Goal: Transaction & Acquisition: Purchase product/service

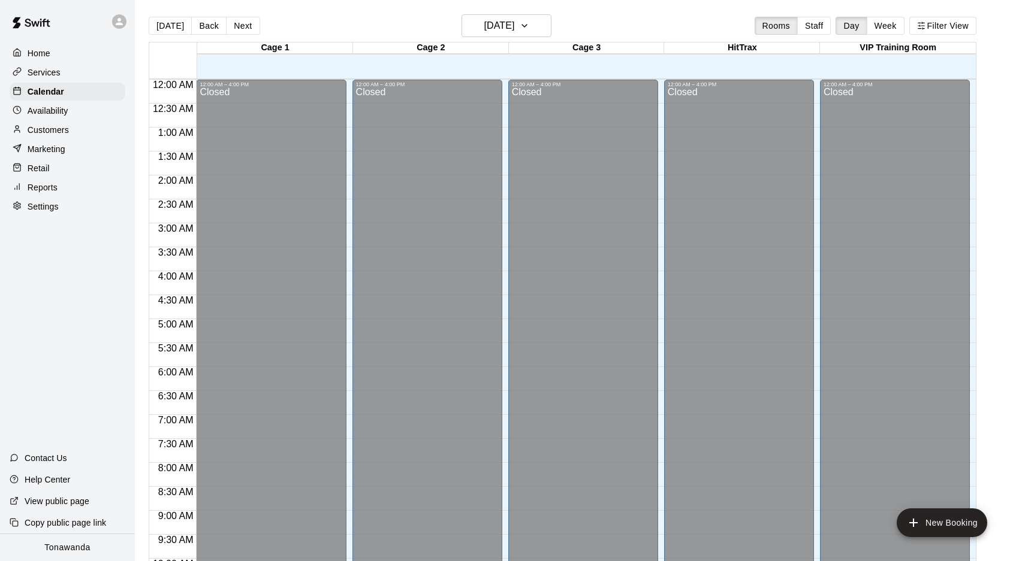
scroll to position [620, 0]
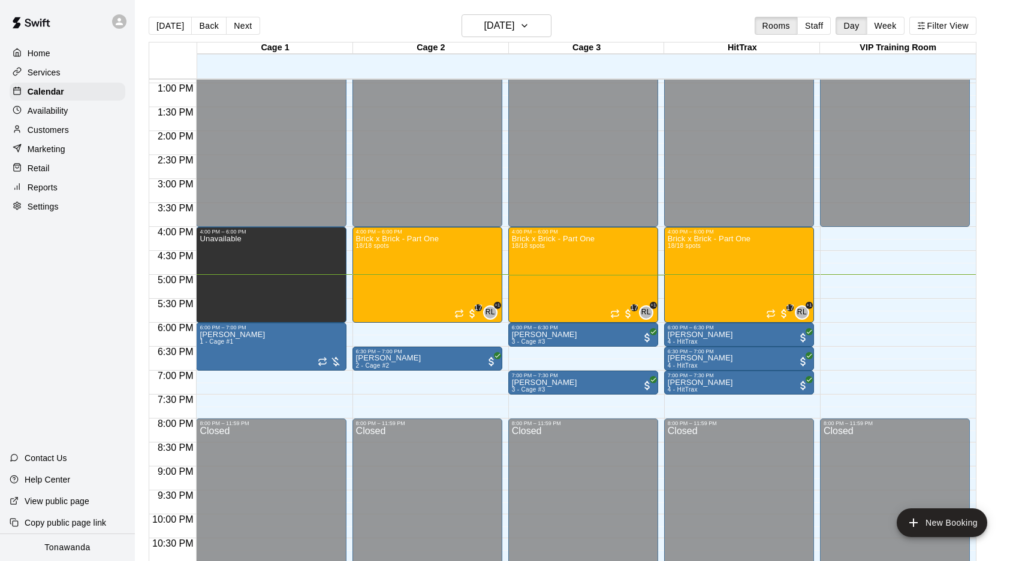
click at [36, 167] on p "Retail" at bounding box center [39, 168] width 22 height 12
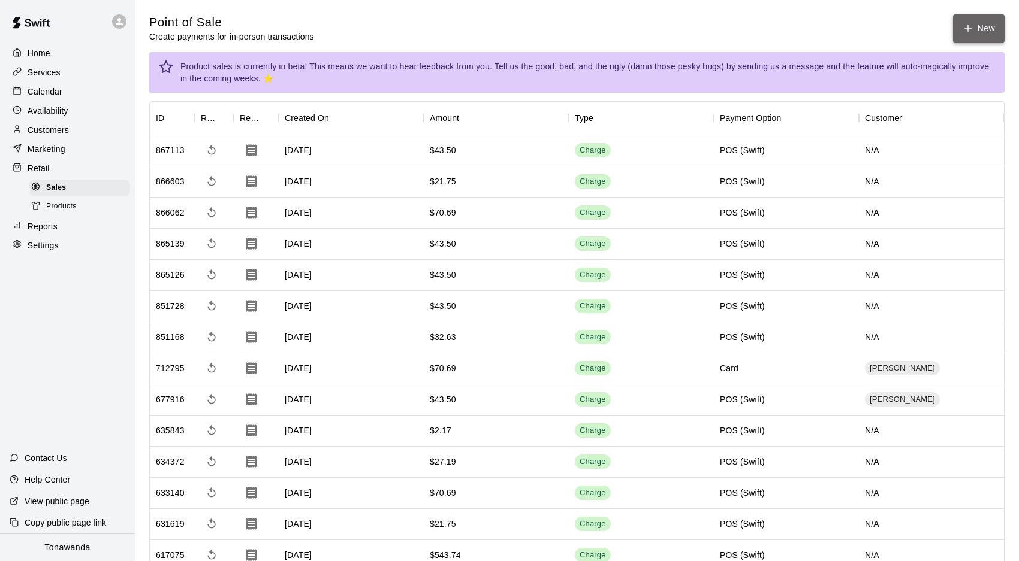
click at [974, 31] on button "New" at bounding box center [979, 28] width 52 height 28
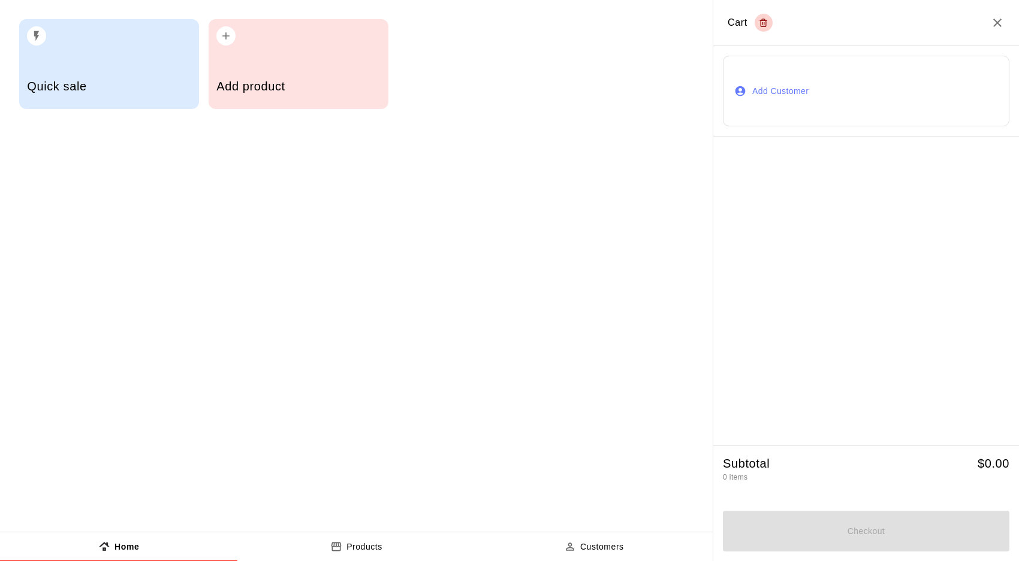
click at [288, 80] on h5 "Add product" at bounding box center [298, 87] width 164 height 16
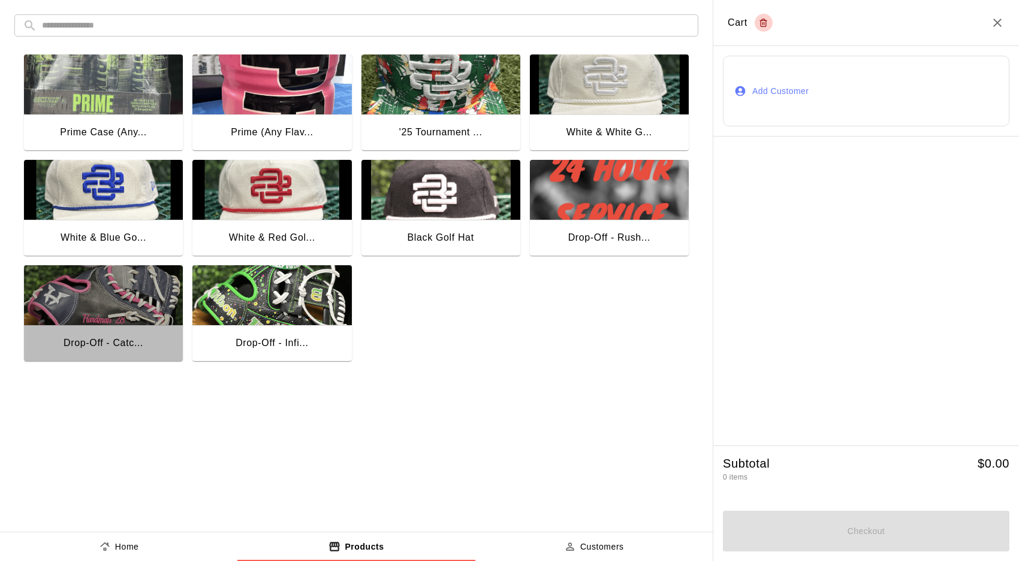
click at [144, 294] on img "button" at bounding box center [103, 295] width 159 height 60
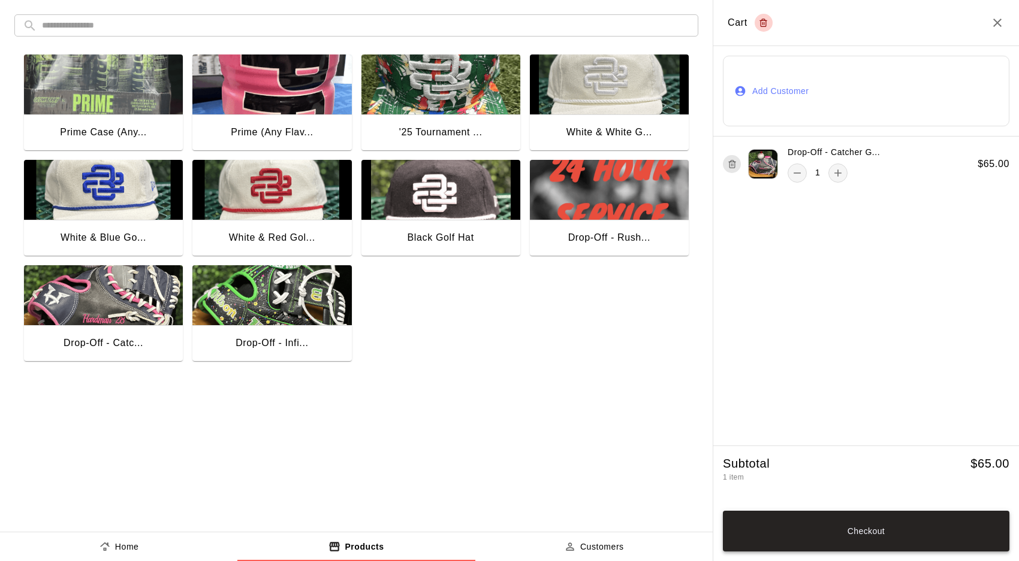
click at [864, 526] on button "Checkout" at bounding box center [866, 531] width 286 height 41
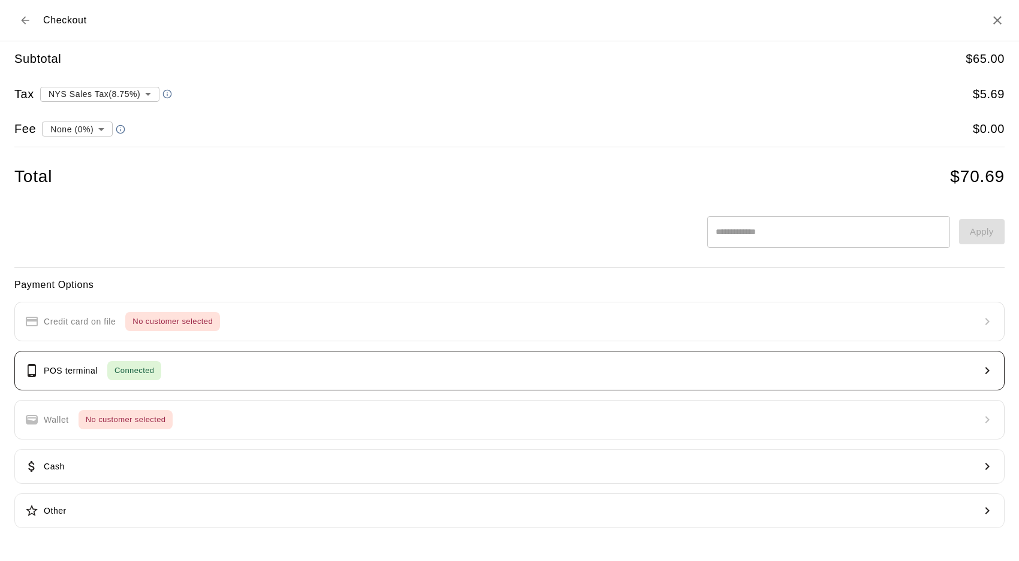
click at [142, 375] on span "Connected" at bounding box center [134, 371] width 54 height 14
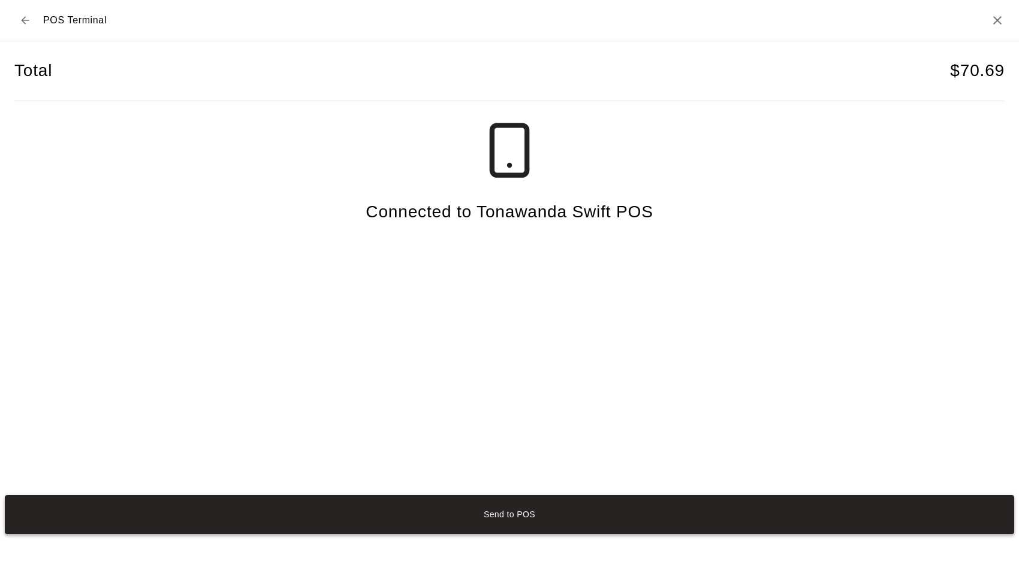
click at [478, 511] on button "Send to POS" at bounding box center [509, 516] width 1009 height 40
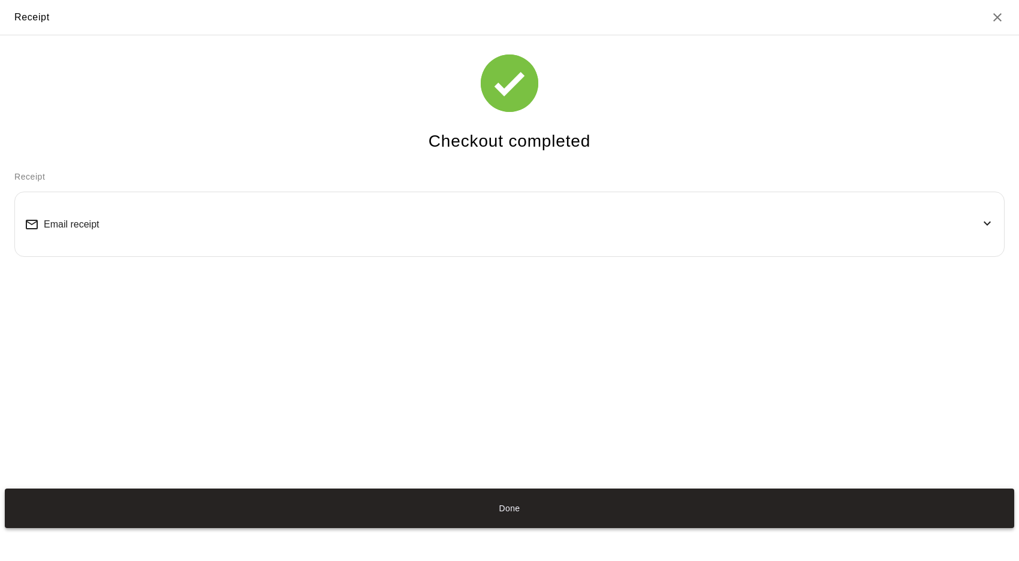
click at [546, 512] on button "Done" at bounding box center [509, 509] width 1009 height 40
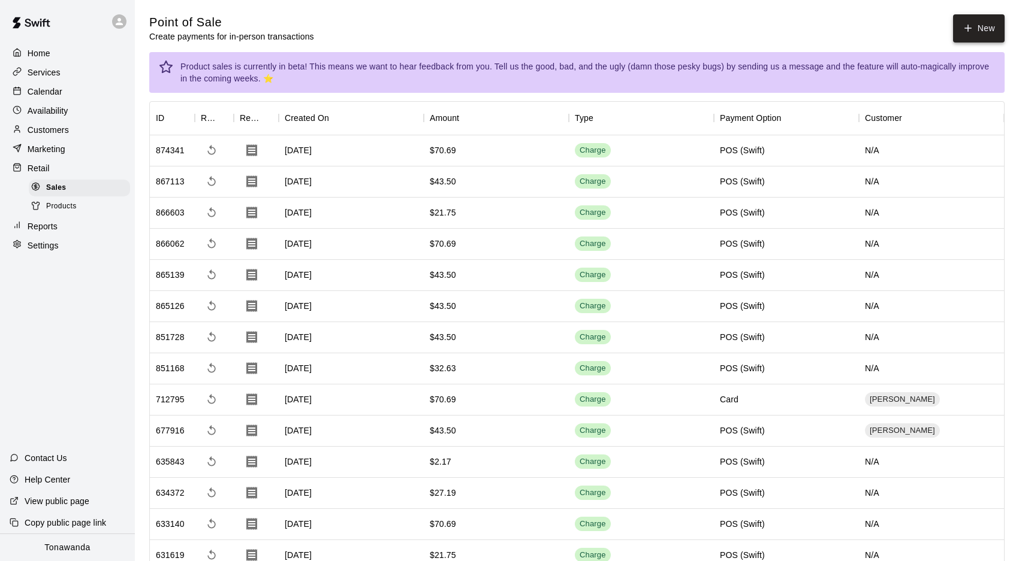
click at [976, 29] on button "New" at bounding box center [979, 28] width 52 height 28
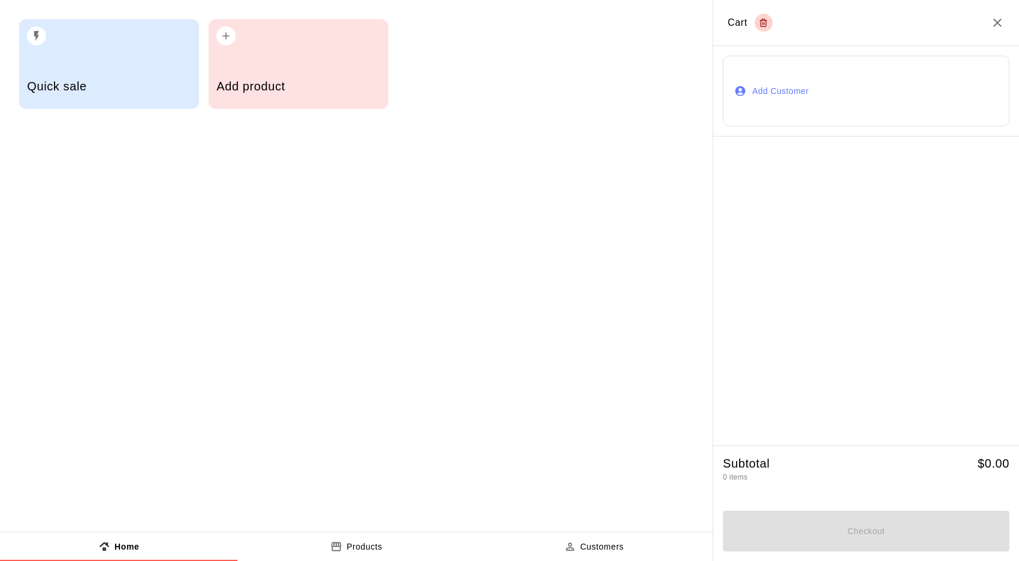
click at [291, 96] on div "Add product" at bounding box center [298, 88] width 164 height 43
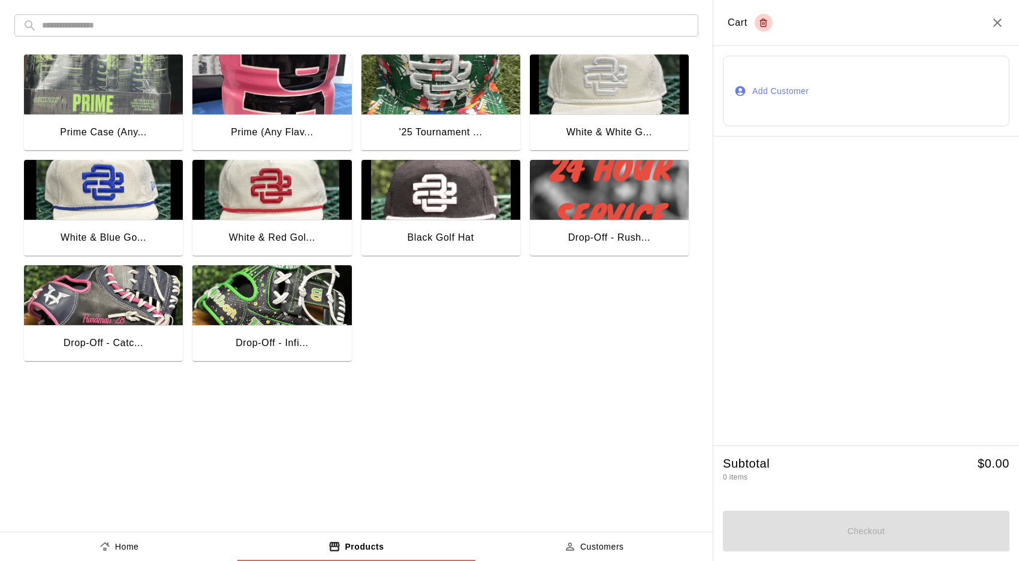
click at [289, 310] on img "button" at bounding box center [271, 295] width 159 height 60
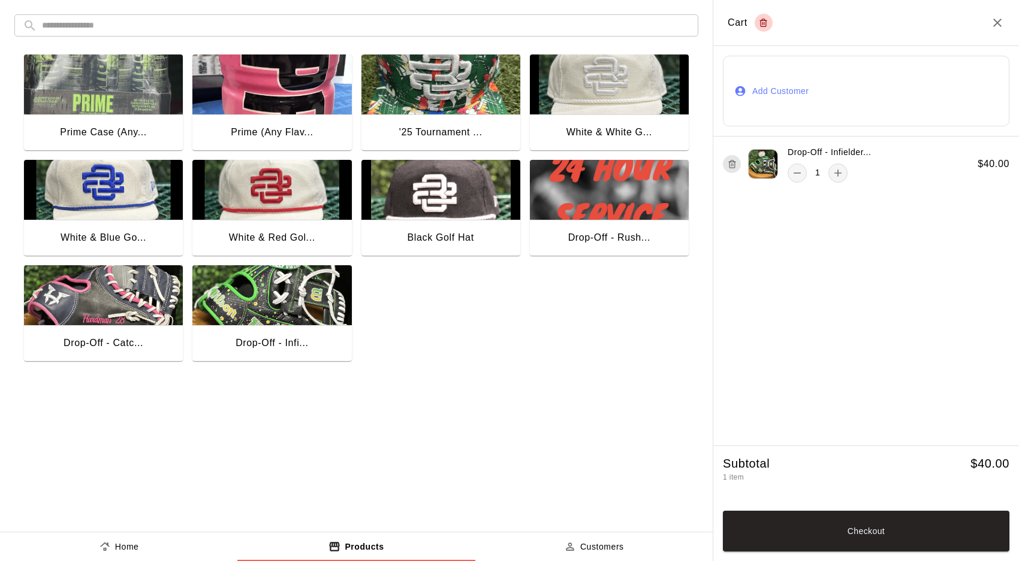
click at [412, 380] on div "Prime Case (Any... Prime (Any Flav... '25 Tournament ... White & White G... Whi…" at bounding box center [356, 268] width 684 height 446
click at [859, 534] on button "Checkout" at bounding box center [866, 531] width 286 height 41
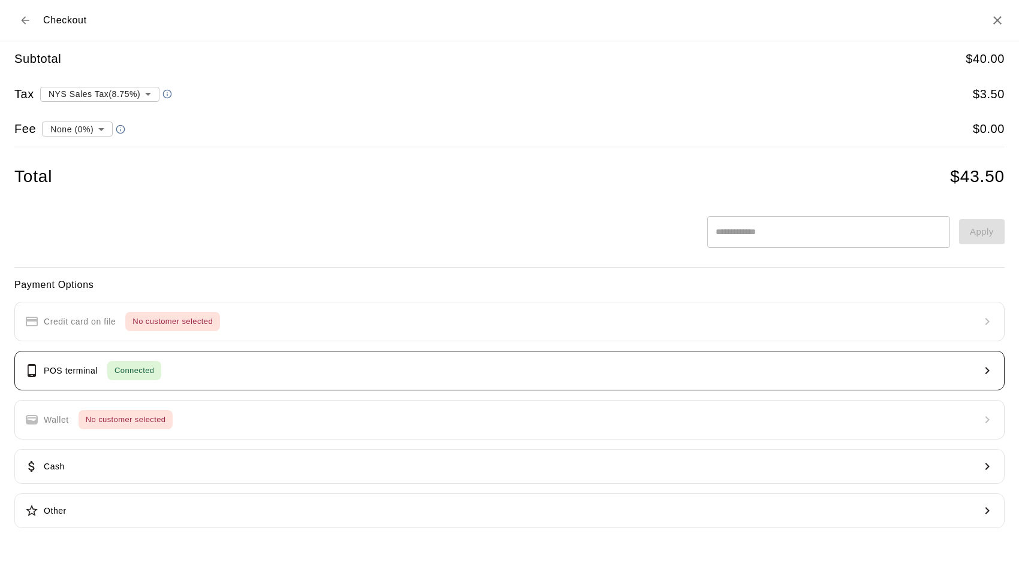
click at [315, 372] on button "POS terminal Connected" at bounding box center [509, 371] width 990 height 40
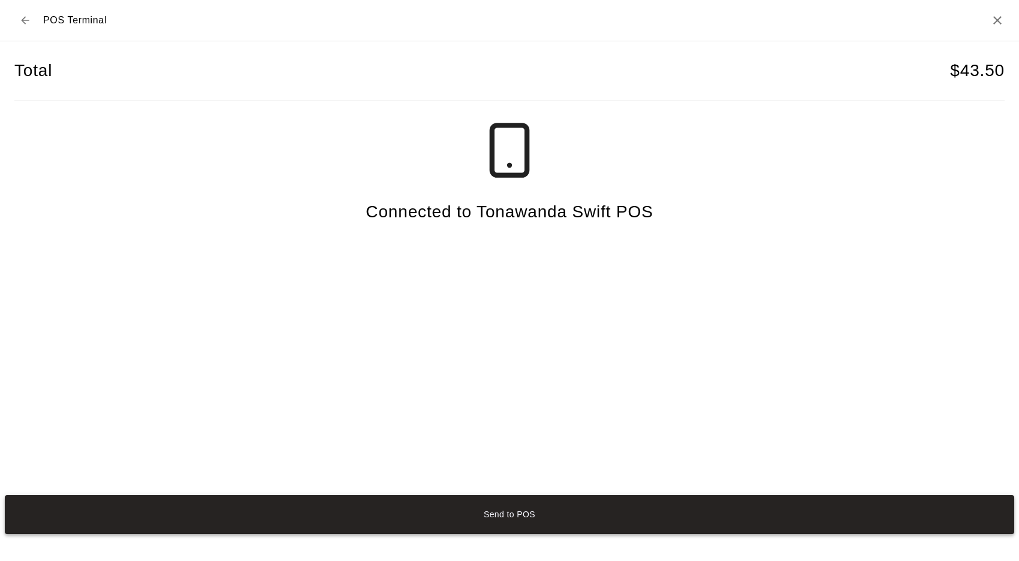
click at [485, 516] on button "Send to POS" at bounding box center [509, 516] width 1009 height 40
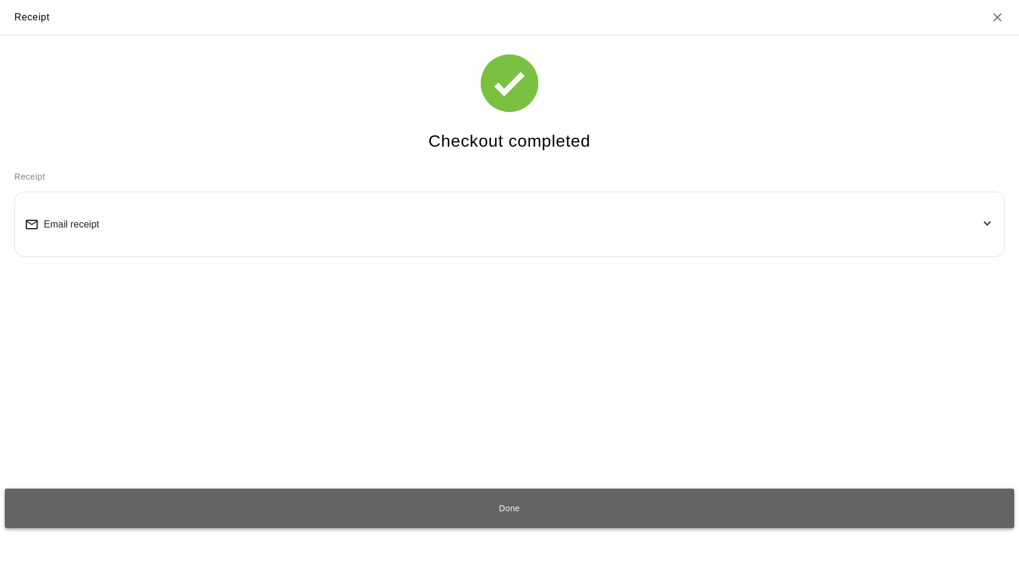
drag, startPoint x: 478, startPoint y: 508, endPoint x: 471, endPoint y: 512, distance: 8.3
click at [478, 508] on button "Done" at bounding box center [509, 509] width 1009 height 40
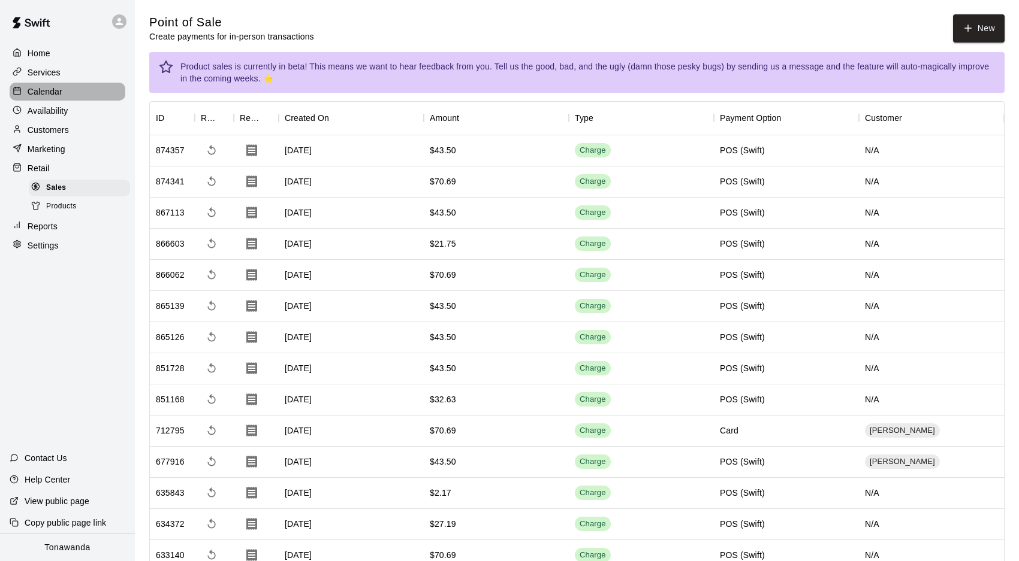
click at [37, 96] on p "Calendar" at bounding box center [45, 92] width 35 height 12
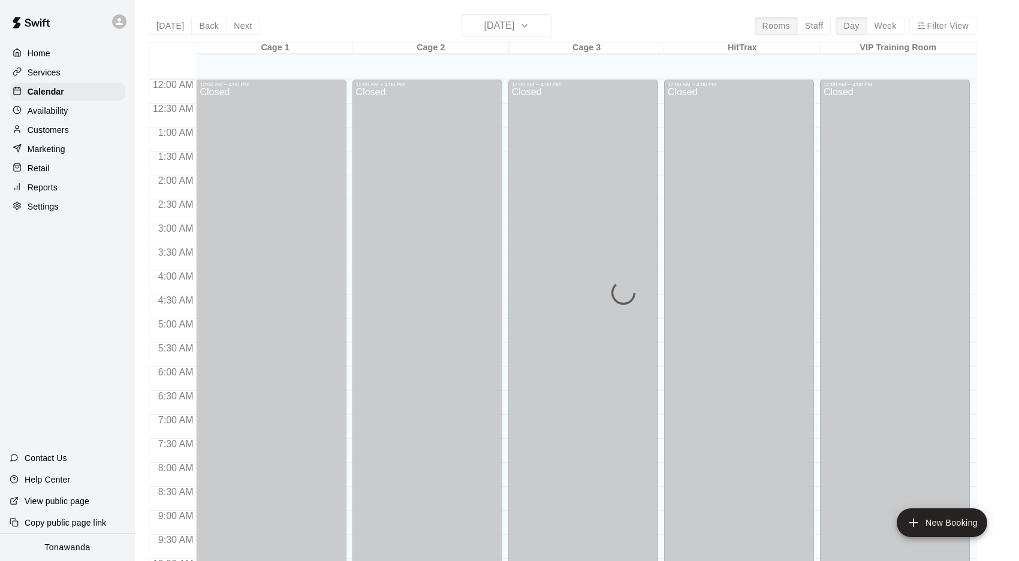
scroll to position [620, 0]
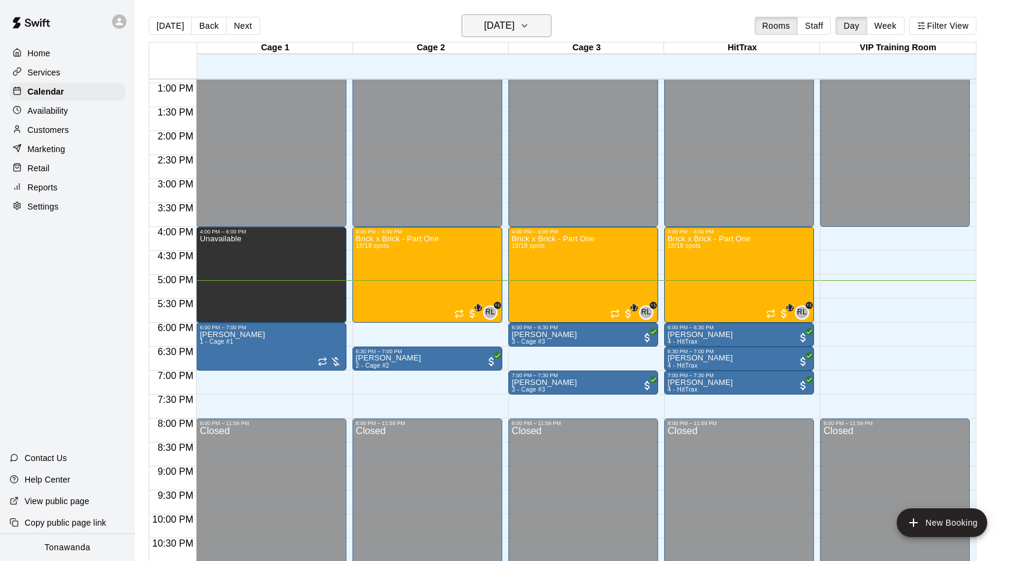
click at [491, 31] on h6 "[DATE]" at bounding box center [499, 25] width 31 height 17
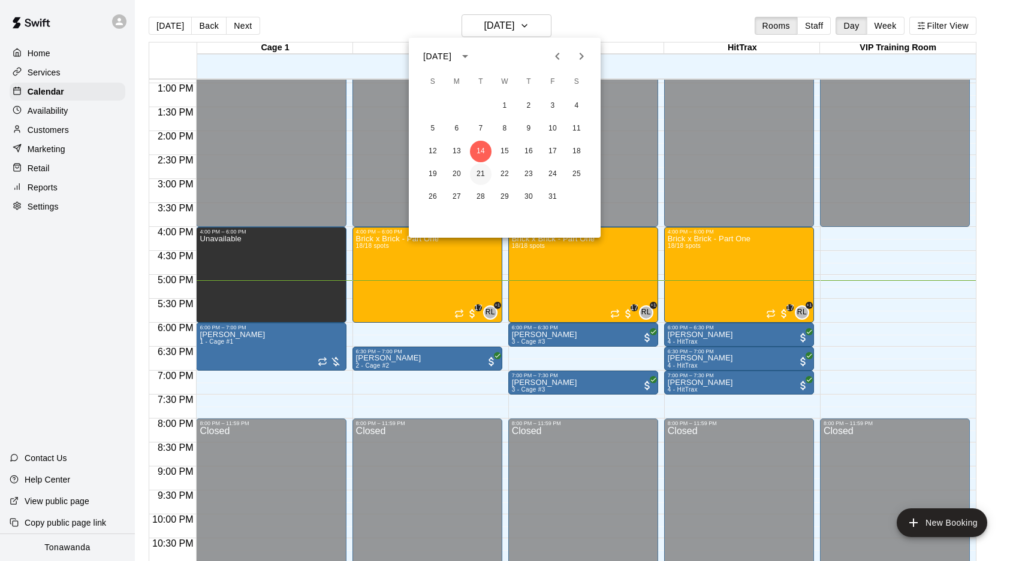
click at [478, 171] on button "21" at bounding box center [481, 175] width 22 height 22
